Goal: Contribute content

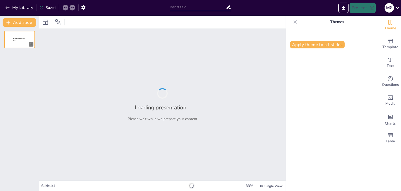
type input "Enfoque Cuantitativo de la investigación"
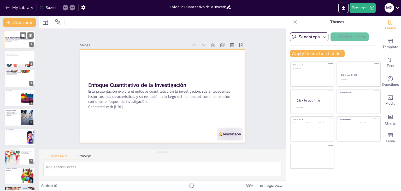
click at [14, 46] on div at bounding box center [19, 40] width 31 height 18
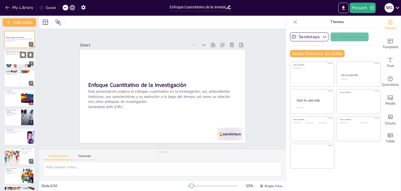
click at [21, 59] on div at bounding box center [19, 59] width 31 height 18
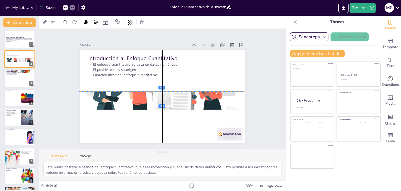
drag, startPoint x: 197, startPoint y: 127, endPoint x: 196, endPoint y: 95, distance: 32.1
click at [196, 95] on div at bounding box center [158, 100] width 196 height 168
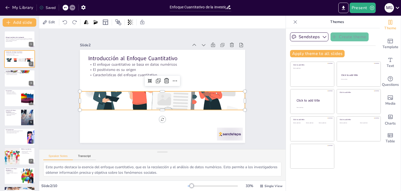
click at [250, 88] on div "Slide 1 Enfoque Cuantitativo de la Investigación Esta presentación explora el e…" at bounding box center [162, 88] width 222 height 190
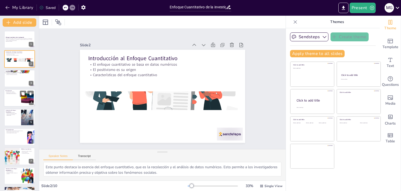
click at [16, 103] on div at bounding box center [19, 98] width 31 height 18
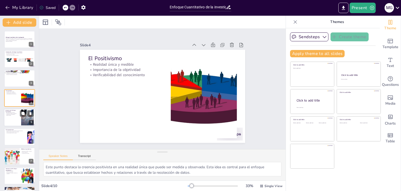
click at [22, 117] on div at bounding box center [27, 117] width 28 height 16
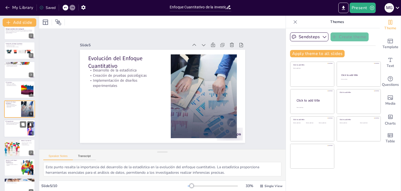
click at [26, 129] on div at bounding box center [19, 128] width 31 height 18
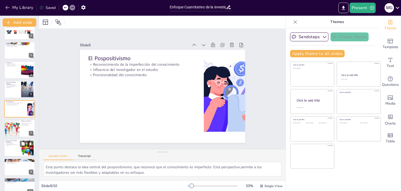
drag, startPoint x: 27, startPoint y: 136, endPoint x: 25, endPoint y: 138, distance: 3.3
click at [27, 136] on div at bounding box center [19, 127] width 31 height 17
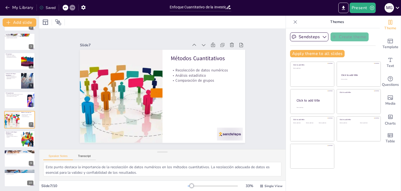
scroll to position [23, 0]
click at [18, 135] on p "Análisis comparativos" at bounding box center [12, 135] width 14 height 1
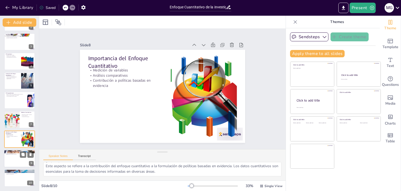
click at [20, 160] on div at bounding box center [19, 158] width 31 height 18
type textarea "Este punto destaca la rigidez del enfoque cuantitativo, que puede limitar la fl…"
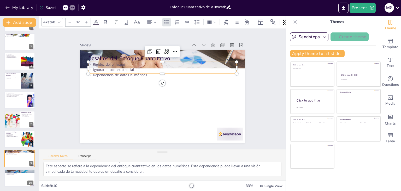
click at [116, 68] on p "Ignorar el contexto social" at bounding box center [168, 70] width 143 height 51
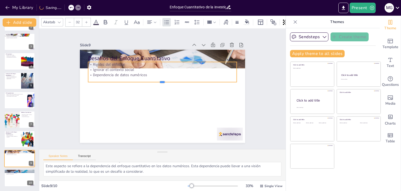
click at [137, 74] on div "Desafíos del Enfoque Cuantitativo Rigidez del enfoque Ignorar el contexto socia…" at bounding box center [158, 95] width 188 height 172
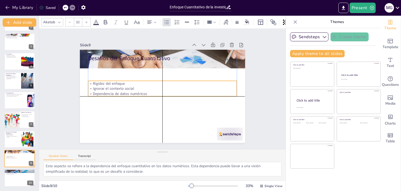
drag, startPoint x: 193, startPoint y: 75, endPoint x: 191, endPoint y: 94, distance: 19.2
click at [191, 94] on p "Dependencia de datos numéricos" at bounding box center [160, 93] width 138 height 65
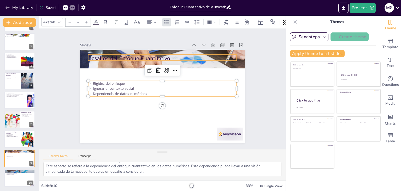
type input "48"
click at [161, 58] on div "Desafíos del Enfoque Cuantitativo Rigidez del enfoque Ignorar el contexto socia…" at bounding box center [161, 95] width 181 height 125
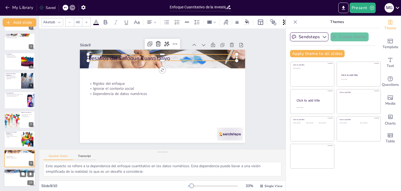
click at [22, 177] on div at bounding box center [19, 178] width 31 height 18
type textarea "Este punto resalta que el enfoque cuantitativo es una herramienta poderosa para…"
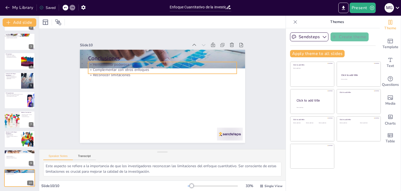
click at [115, 61] on p "Herramienta poderosa" at bounding box center [176, 69] width 123 height 92
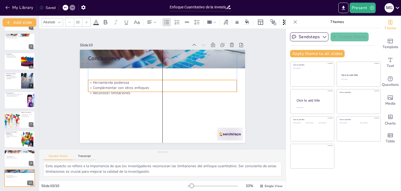
drag, startPoint x: 149, startPoint y: 71, endPoint x: 147, endPoint y: 89, distance: 18.1
click at [156, 89] on p "Reconocer limitaciones" at bounding box center [158, 88] width 5 height 149
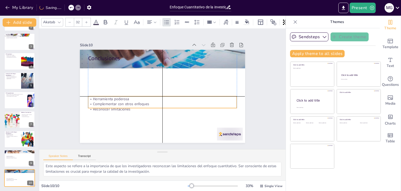
drag, startPoint x: 147, startPoint y: 89, endPoint x: 146, endPoint y: 105, distance: 16.2
click at [146, 105] on p "Reconocer limitaciones" at bounding box center [158, 109] width 147 height 36
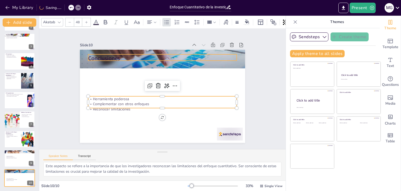
click at [118, 56] on p "Conclusiones" at bounding box center [180, 64] width 125 height 94
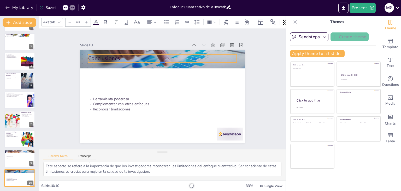
click at [124, 58] on div "Conclusiones Herramienta poderosa Complementar con otros enfoques Reconocer lim…" at bounding box center [161, 95] width 181 height 125
click at [149, 59] on p "Conclusiones" at bounding box center [189, 73] width 81 height 133
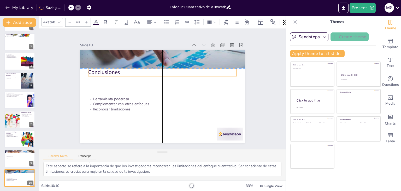
drag, startPoint x: 127, startPoint y: 59, endPoint x: 129, endPoint y: 74, distance: 15.3
click at [129, 74] on div "Conclusiones Herramienta poderosa Complementar con otros enfoques Reconocer lim…" at bounding box center [174, 51] width 157 height 51
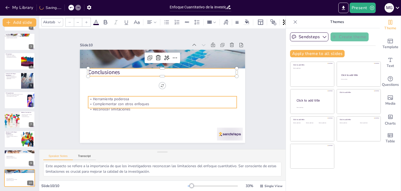
type input "32"
click at [177, 96] on p "Herramienta poderosa" at bounding box center [158, 97] width 138 height 65
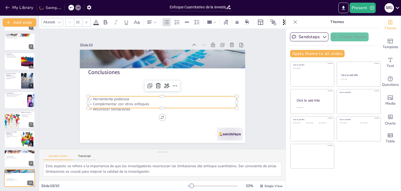
click at [273, 113] on div "Slide 1 Enfoque Cuantitativo de la Investigación Esta presentación explora el e…" at bounding box center [162, 89] width 270 height 242
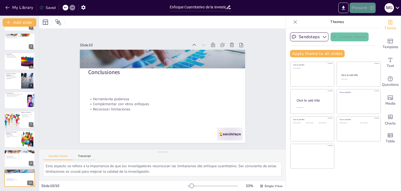
click at [373, 11] on button "Present" at bounding box center [363, 8] width 26 height 10
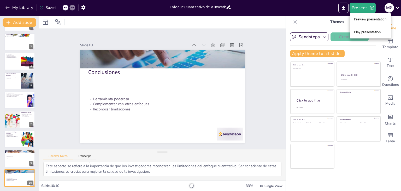
click at [368, 20] on li "Preview presentation" at bounding box center [370, 19] width 41 height 8
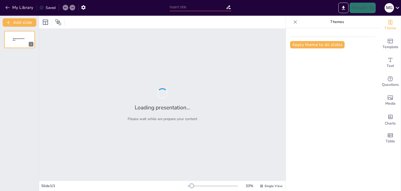
type input "Enfoque Cuantitativo de la investigación"
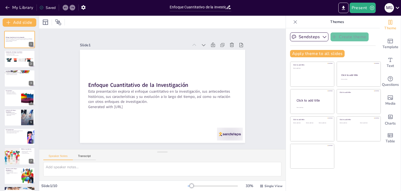
click at [291, 22] on div at bounding box center [295, 22] width 8 height 8
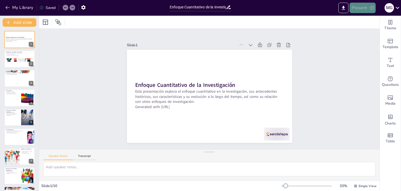
click at [365, 8] on button "Present" at bounding box center [363, 8] width 26 height 10
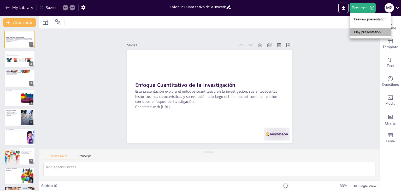
click at [363, 33] on li "Play presentation" at bounding box center [370, 32] width 41 height 8
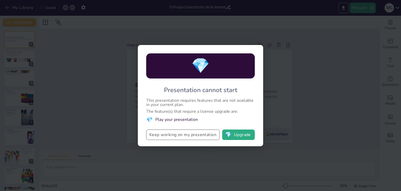
click at [209, 136] on button "Keep working on my presentation" at bounding box center [182, 134] width 73 height 10
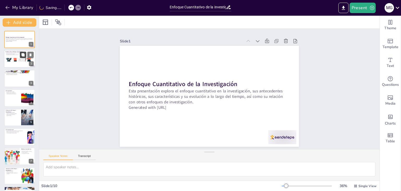
click at [20, 56] on button at bounding box center [23, 55] width 6 height 6
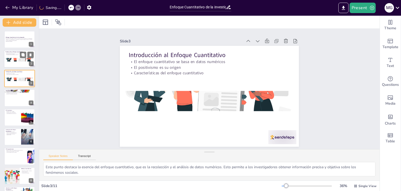
click at [13, 59] on div at bounding box center [19, 59] width 31 height 21
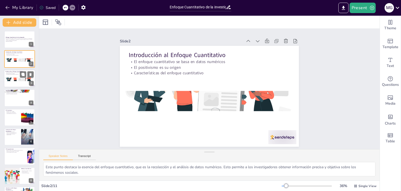
click at [15, 81] on div at bounding box center [19, 78] width 31 height 18
click at [11, 102] on div at bounding box center [19, 98] width 31 height 18
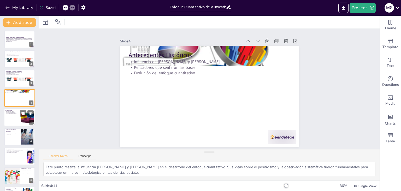
click at [13, 119] on div at bounding box center [19, 117] width 31 height 18
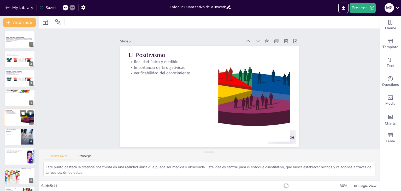
scroll to position [8, 0]
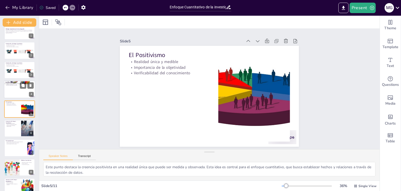
click at [13, 85] on p "Evolución del enfoque cuantitativo" at bounding box center [19, 85] width 28 height 1
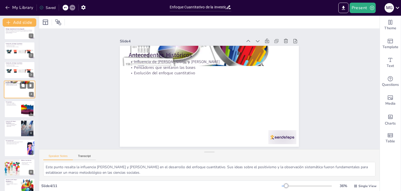
scroll to position [0, 0]
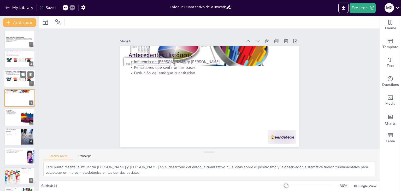
click at [11, 75] on div at bounding box center [19, 78] width 31 height 18
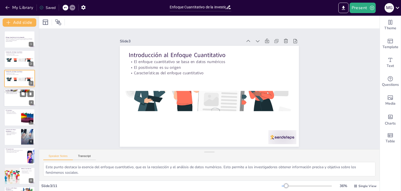
click at [16, 96] on div at bounding box center [19, 98] width 31 height 18
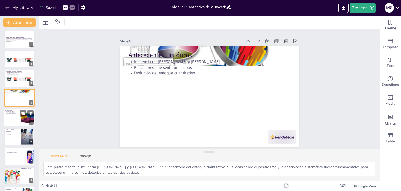
click at [14, 111] on p "Realidad única y medible" at bounding box center [12, 111] width 14 height 1
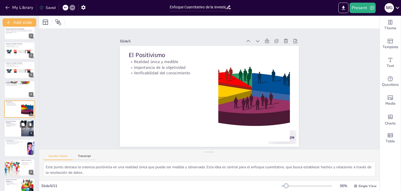
click at [17, 130] on div at bounding box center [19, 128] width 31 height 18
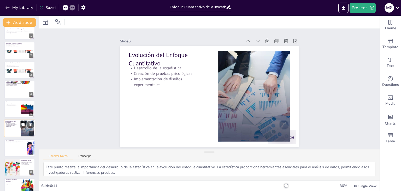
scroll to position [28, 0]
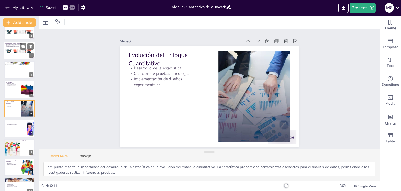
click at [9, 51] on div at bounding box center [19, 51] width 31 height 21
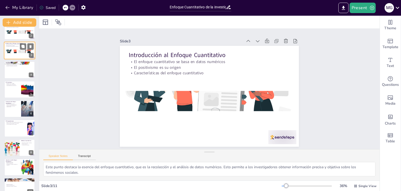
scroll to position [0, 0]
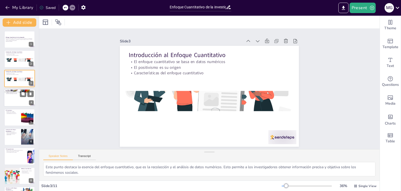
click at [20, 97] on div at bounding box center [19, 98] width 31 height 18
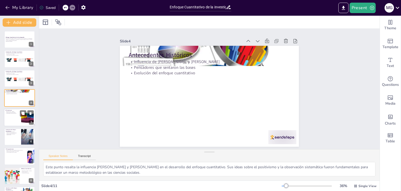
click at [12, 119] on div at bounding box center [19, 117] width 31 height 18
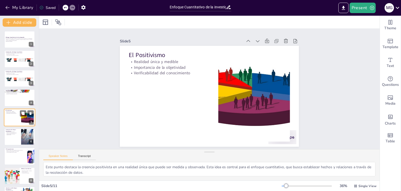
scroll to position [8, 0]
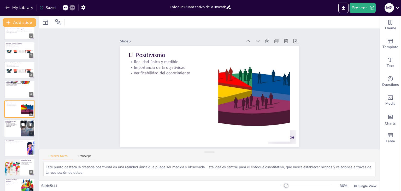
click at [9, 133] on div at bounding box center [19, 128] width 31 height 18
type textarea "Este punto resalta la importancia del desarrollo de la estadística en la evoluc…"
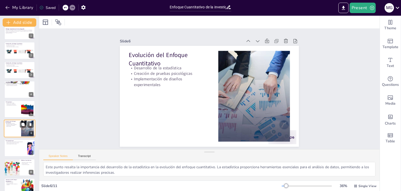
scroll to position [28, 0]
